Goal: Transaction & Acquisition: Subscribe to service/newsletter

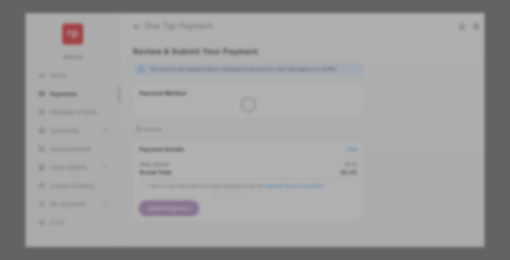
click at [242, 118] on div "Other Amount" at bounding box center [242, 123] width 118 height 12
type input "****"
click at [230, 184] on button "Save" at bounding box center [230, 192] width 36 height 17
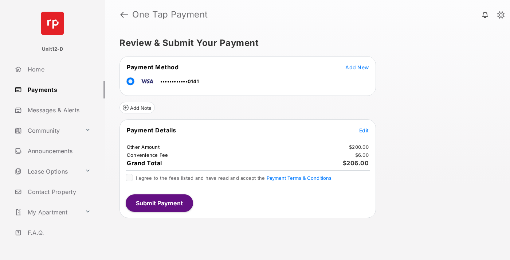
click at [159, 203] on button "Submit Payment" at bounding box center [159, 202] width 67 height 17
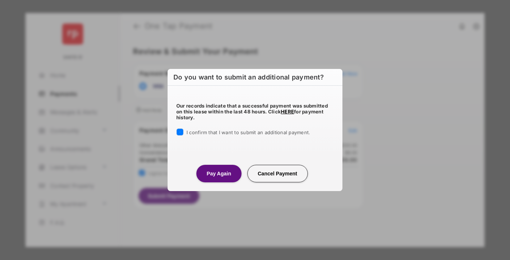
click at [219, 173] on button "Pay Again" at bounding box center [218, 173] width 45 height 17
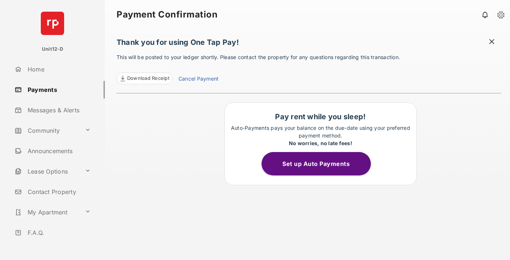
click at [320, 164] on button "Set up Auto Payments" at bounding box center [316, 163] width 109 height 23
